Goal: Information Seeking & Learning: Learn about a topic

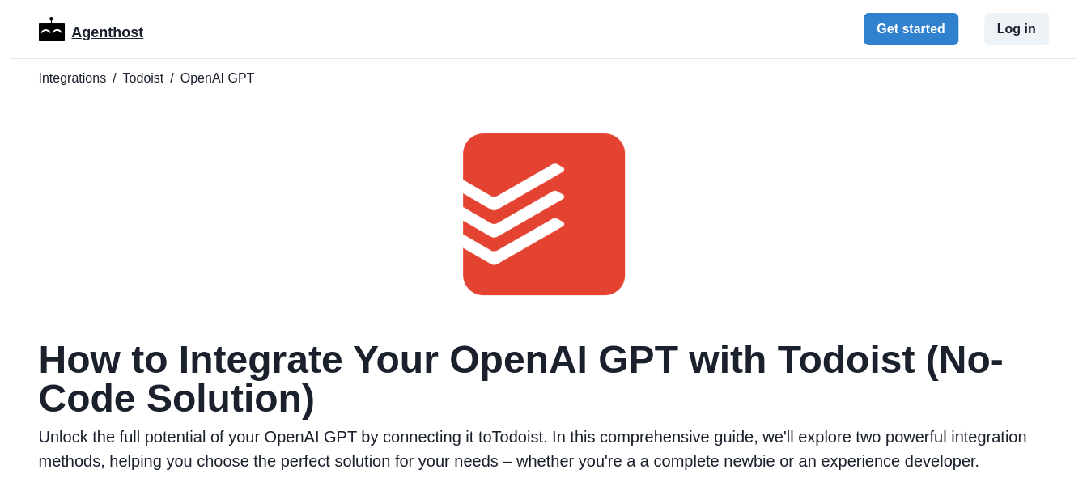
click at [84, 40] on p "Agenthost" at bounding box center [107, 29] width 72 height 28
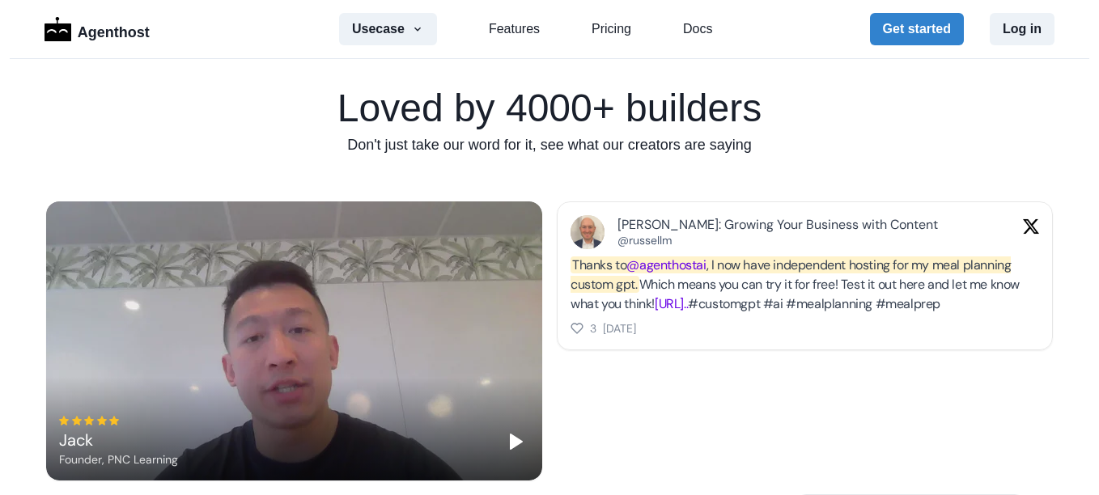
scroll to position [1133, 0]
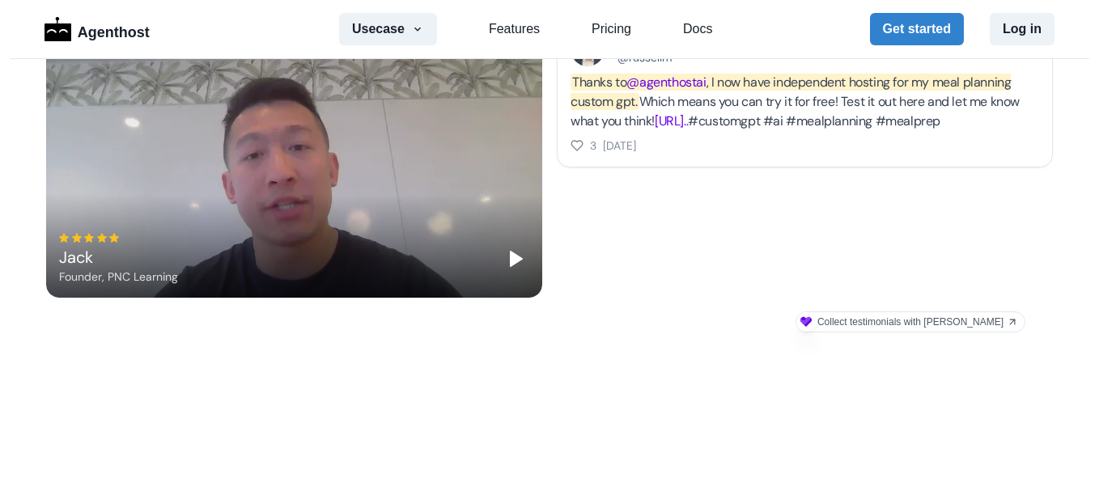
click at [511, 259] on polygon "Play" at bounding box center [516, 258] width 11 height 15
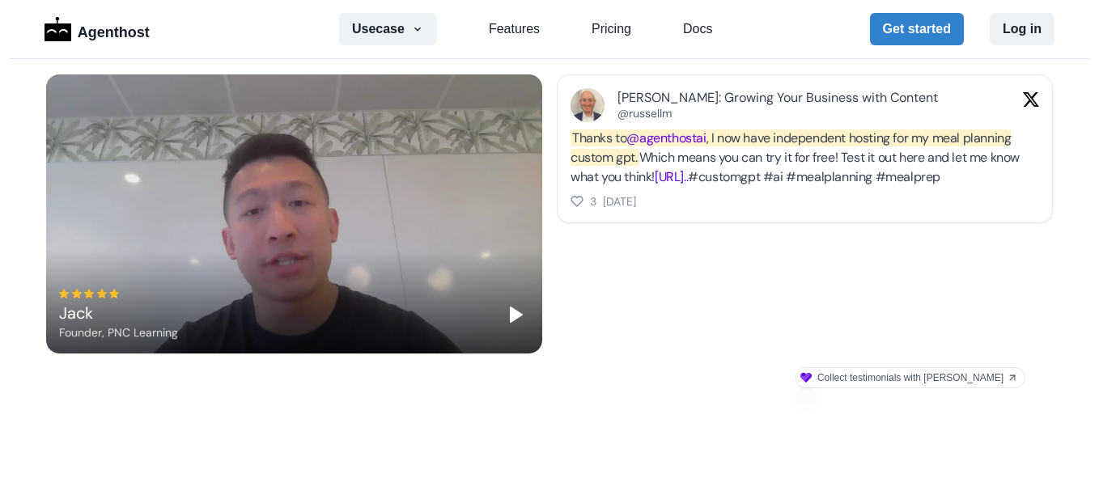
scroll to position [1053, 0]
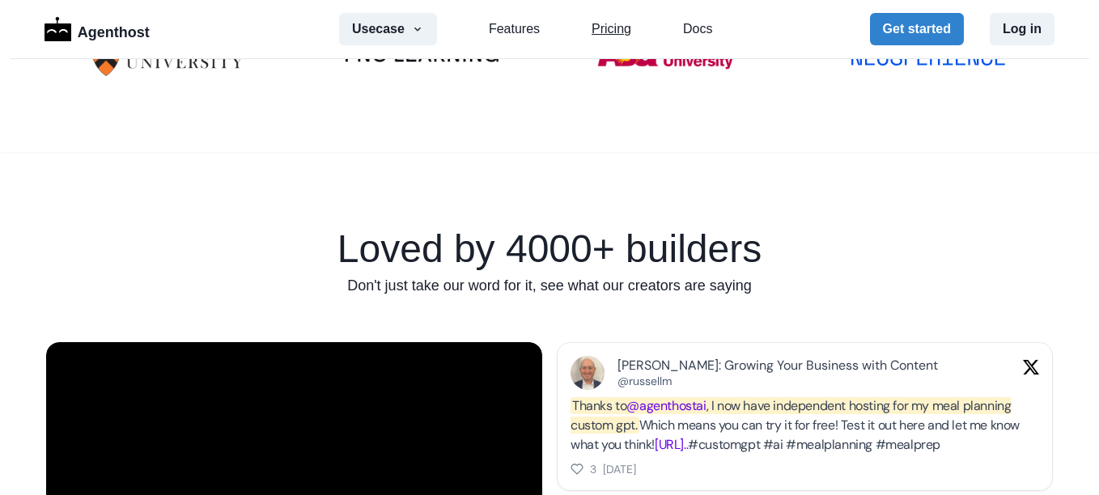
click at [603, 29] on link "Pricing" at bounding box center [612, 28] width 40 height 19
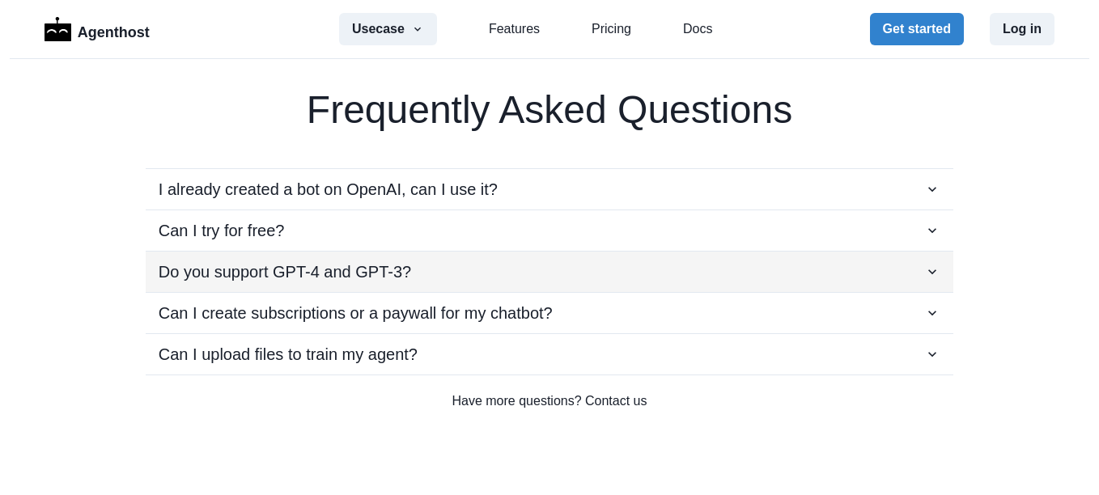
scroll to position [2808, 0]
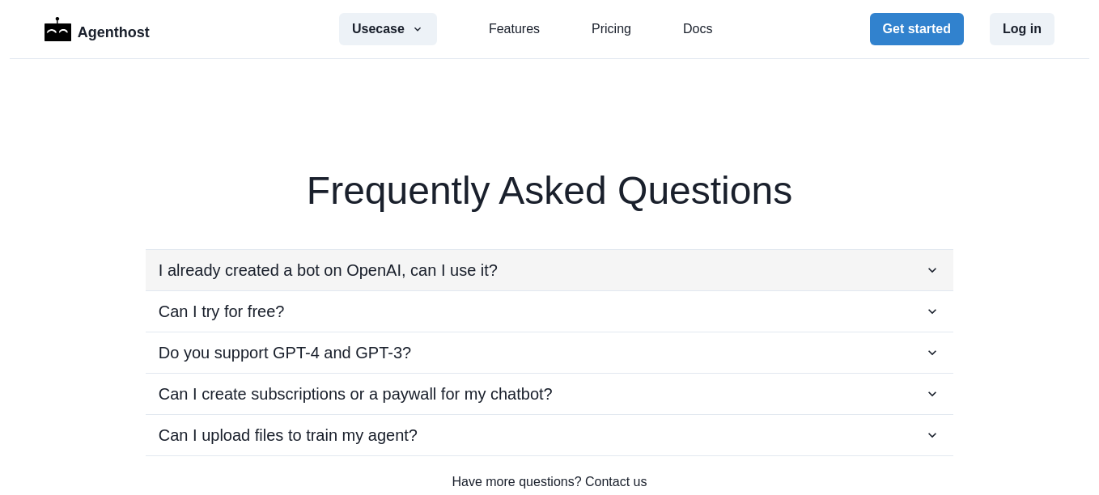
click at [505, 269] on div "I already created a bot on OpenAI, can I use it?" at bounding box center [550, 270] width 782 height 24
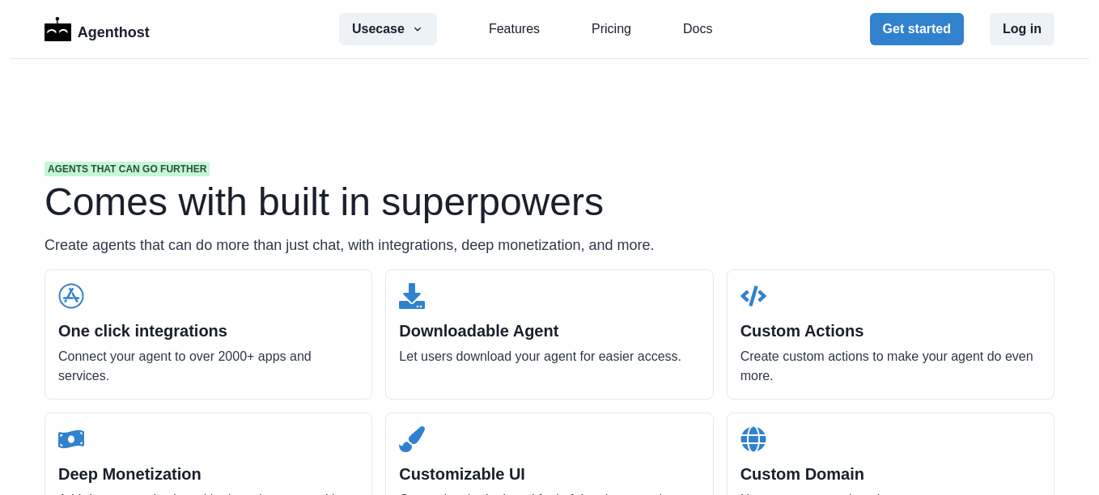
scroll to position [1593, 0]
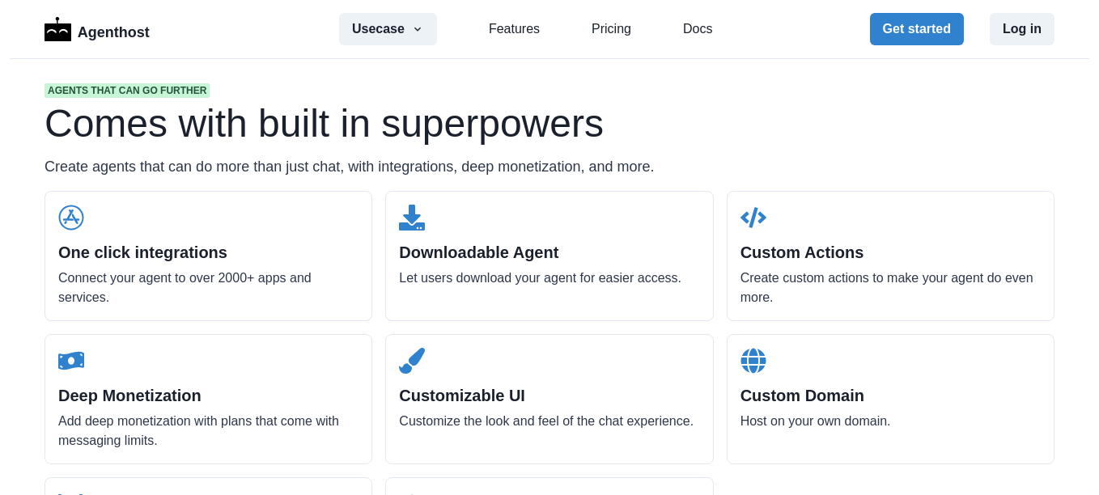
click at [164, 248] on h2 "One click integrations" at bounding box center [208, 252] width 300 height 19
click at [256, 215] on div "One click integrations Connect your agent to over 2000+ apps and services." at bounding box center [209, 256] width 328 height 130
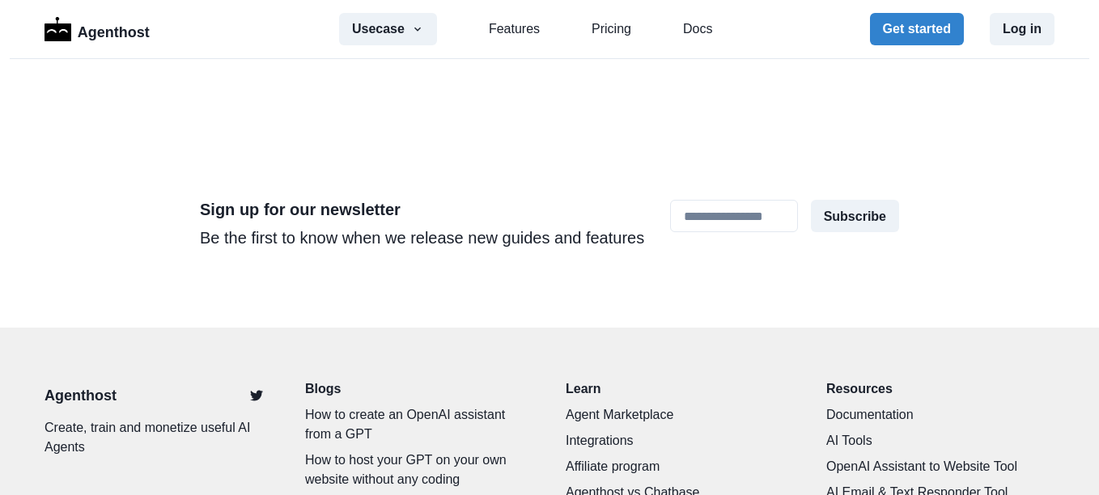
scroll to position [5182, 0]
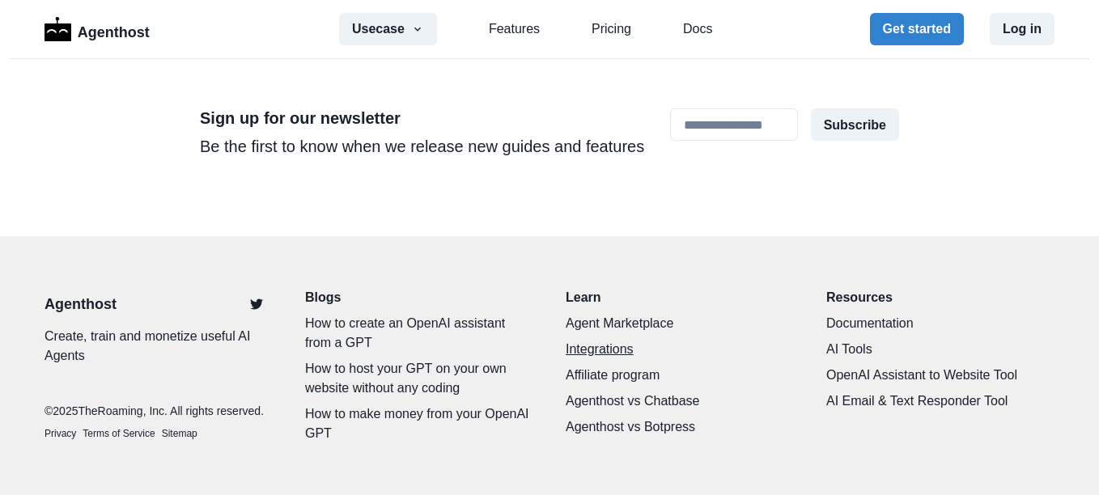
click at [580, 340] on link "Integrations" at bounding box center [680, 349] width 228 height 19
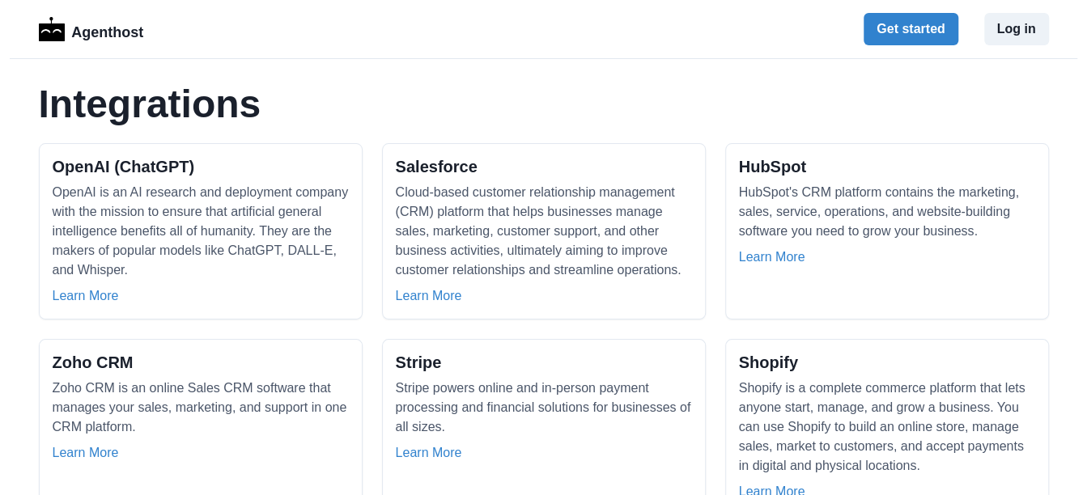
click at [602, 107] on h1 "Integrations" at bounding box center [544, 104] width 1010 height 39
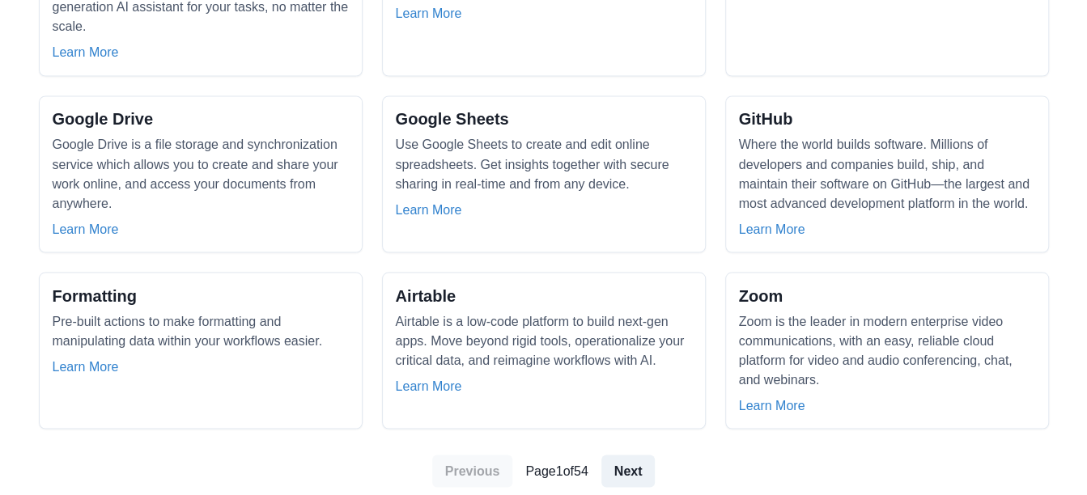
scroll to position [1538, 0]
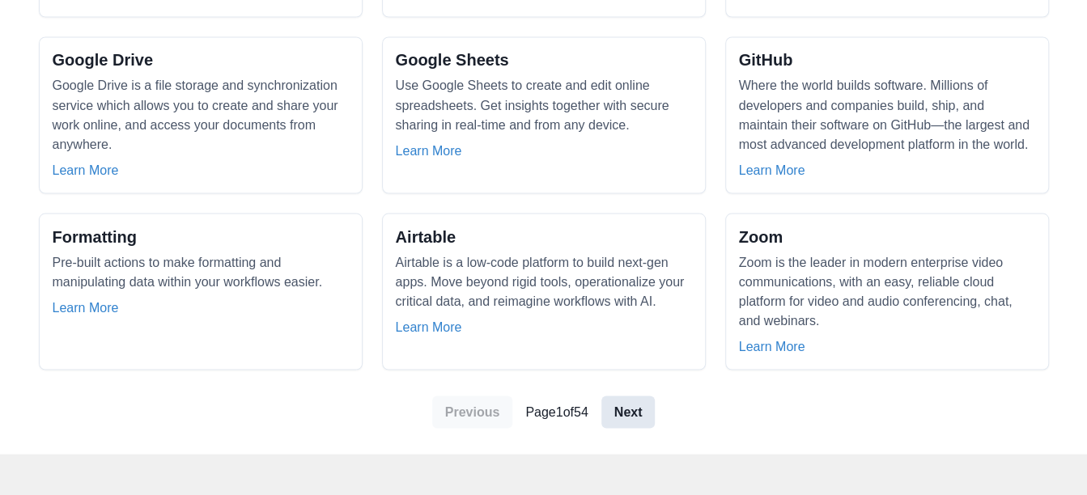
click at [635, 396] on link "Next" at bounding box center [629, 412] width 54 height 32
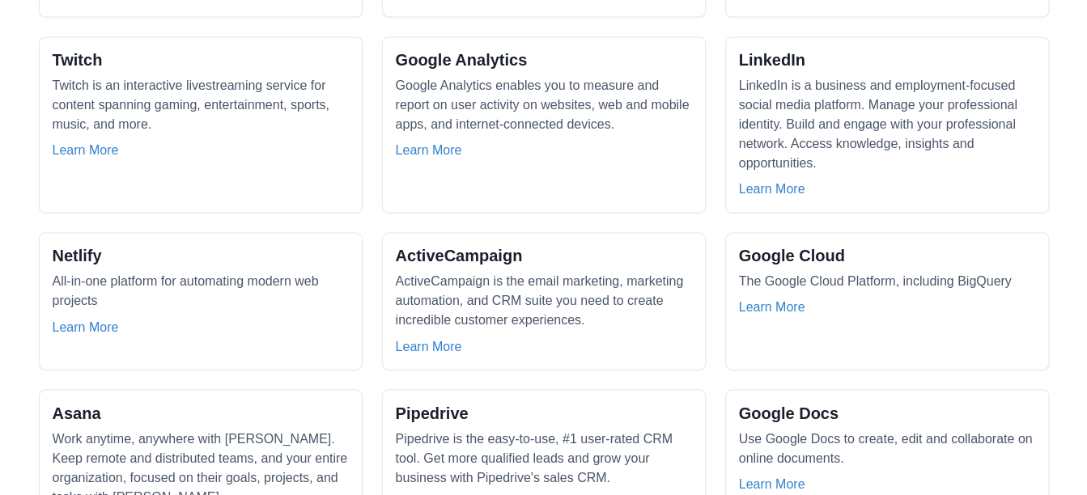
scroll to position [1125, 0]
